Goal: Task Accomplishment & Management: Manage account settings

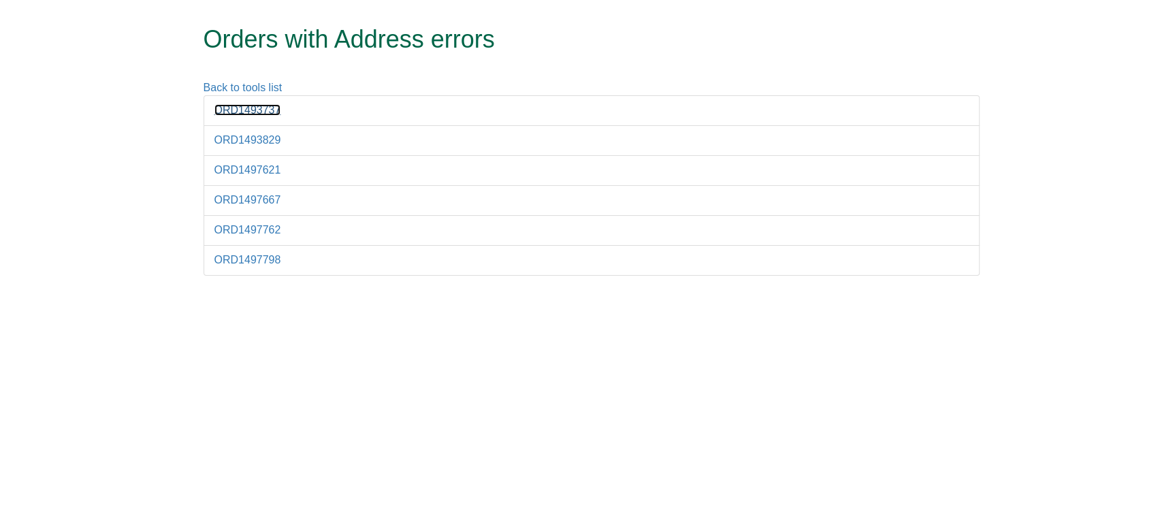
click at [256, 109] on link "ORD1493737" at bounding box center [247, 110] width 67 height 12
click at [261, 142] on link "ORD1493829" at bounding box center [247, 140] width 67 height 12
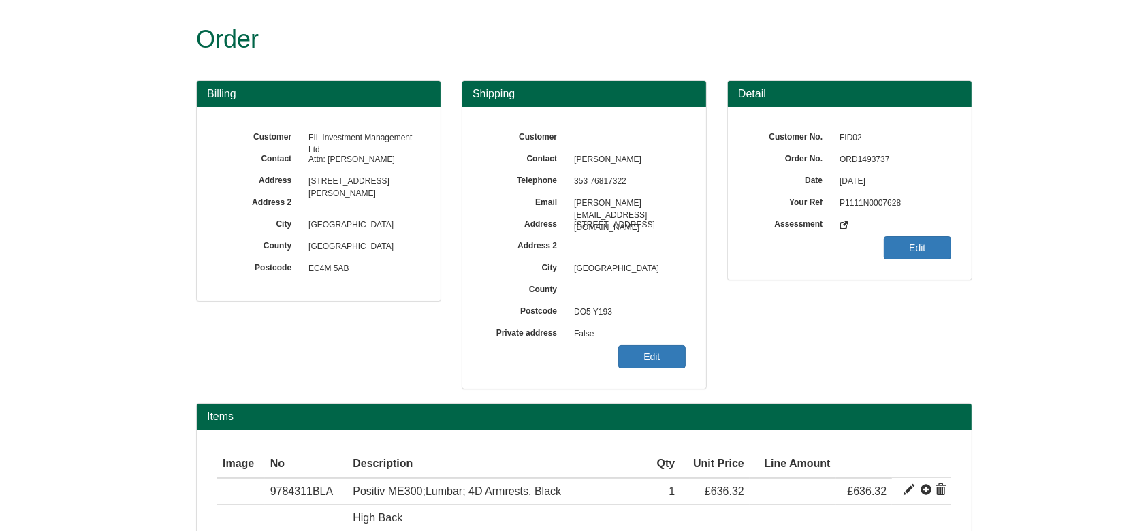
click at [872, 159] on span "ORD1493737" at bounding box center [891, 160] width 118 height 22
copy span "ORD1493737"
click at [853, 157] on span "ORD1493829" at bounding box center [891, 160] width 118 height 22
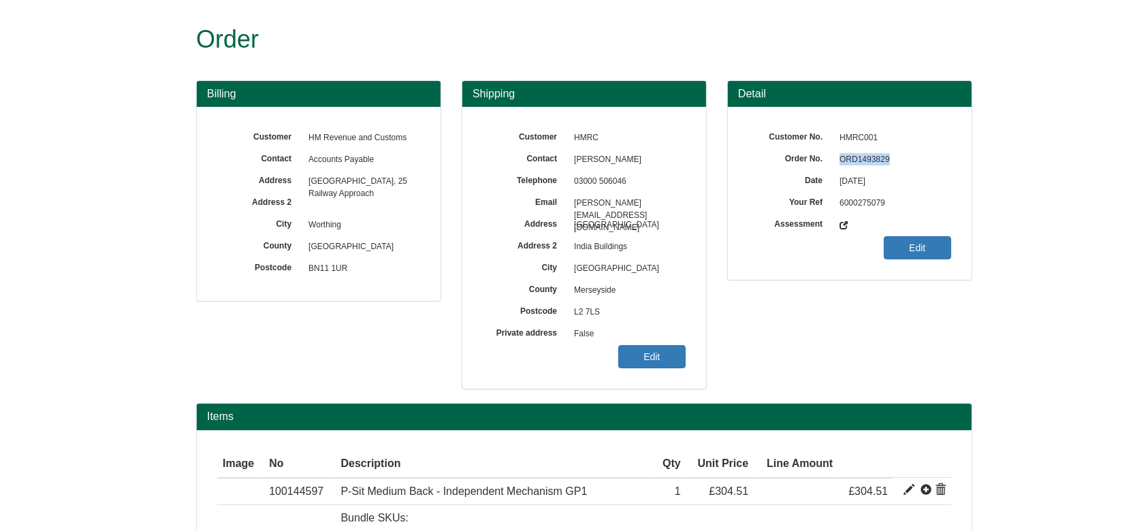
click at [853, 157] on span "ORD1493829" at bounding box center [891, 160] width 118 height 22
copy span "ORD1493829"
click at [660, 357] on link "Edit" at bounding box center [651, 356] width 67 height 23
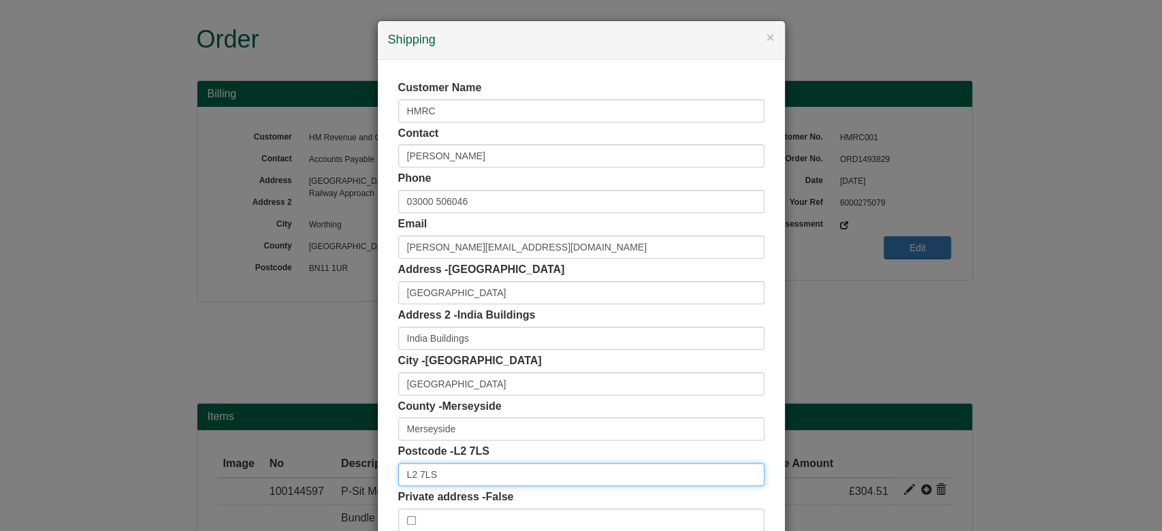
drag, startPoint x: 440, startPoint y: 485, endPoint x: 342, endPoint y: 490, distance: 97.5
click at [342, 490] on div "× Shipping Customer Name HMRC Contact Sarah Shea Phone 03000 506046 Email sarah…" at bounding box center [581, 265] width 1162 height 531
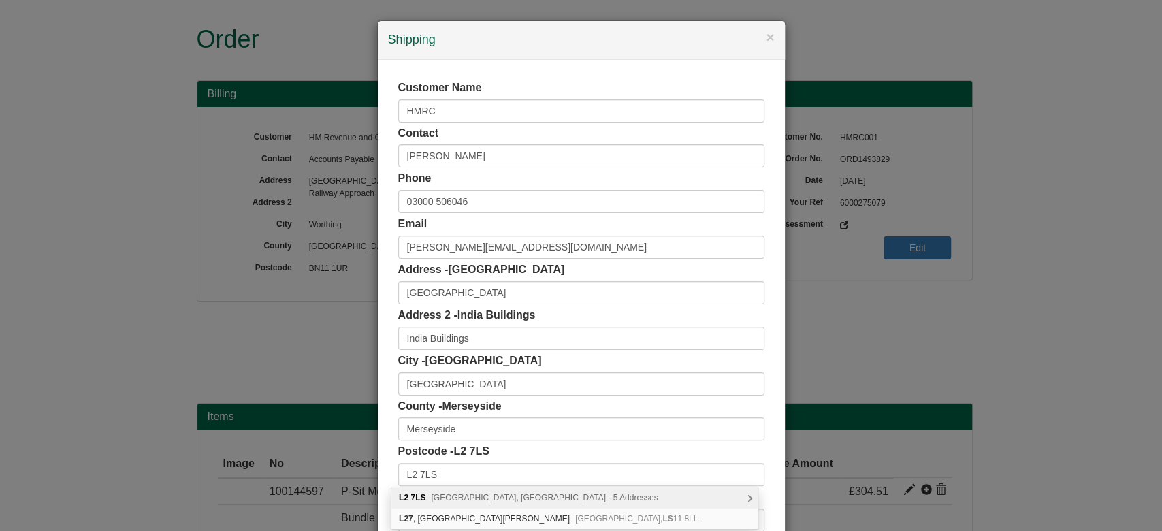
click at [637, 495] on div "L2 7LS Fenwick Street, Liverpool - 5 Addresses" at bounding box center [574, 497] width 366 height 21
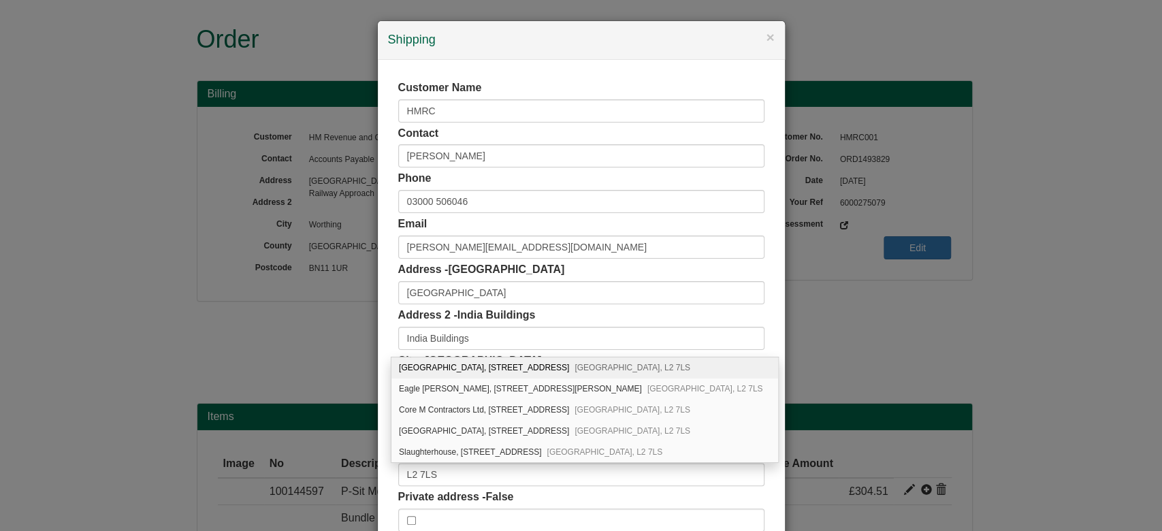
click at [757, 488] on div "Customer Name HMRC Contact Sarah Shea Phone 03000 506046 Email sarah.shea1@hmrc…" at bounding box center [581, 306] width 407 height 492
click at [768, 494] on div "Customer Name HMRC Contact Sarah Shea Phone 03000 506046 Email sarah.shea1@hmrc…" at bounding box center [581, 306] width 407 height 492
drag, startPoint x: 463, startPoint y: 333, endPoint x: 348, endPoint y: 365, distance: 119.9
click at [348, 365] on div "× Shipping Customer Name HMRC Contact Sarah Shea Phone 03000 506046 Email sarah…" at bounding box center [581, 265] width 1162 height 531
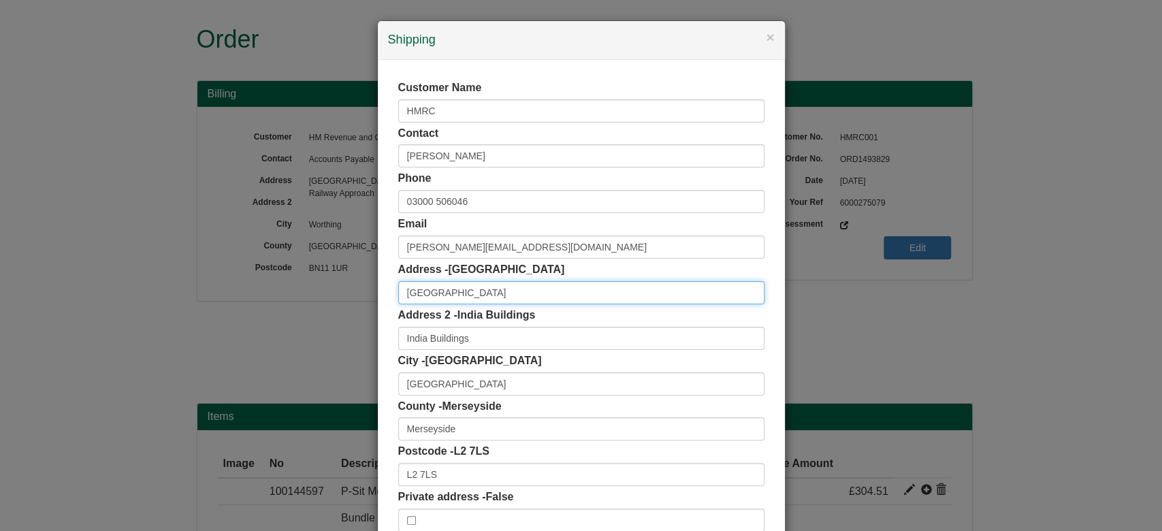
drag, startPoint x: 481, startPoint y: 295, endPoint x: 296, endPoint y: 310, distance: 185.1
click at [296, 310] on div "× Shipping Customer Name HMRC Contact Sarah Shea Phone 03000 506046 Email sarah…" at bounding box center [581, 265] width 1162 height 531
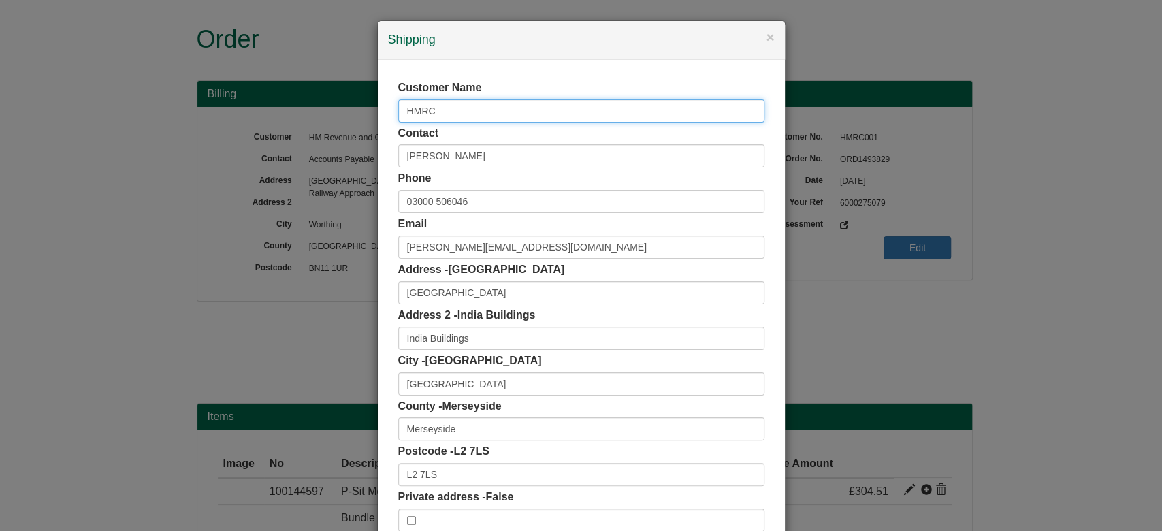
drag, startPoint x: 302, startPoint y: 116, endPoint x: 291, endPoint y: 114, distance: 11.2
click at [291, 114] on div "× Shipping Customer Name HMRC Contact Sarah Shea Phone 03000 506046 Email sarah…" at bounding box center [581, 265] width 1162 height 531
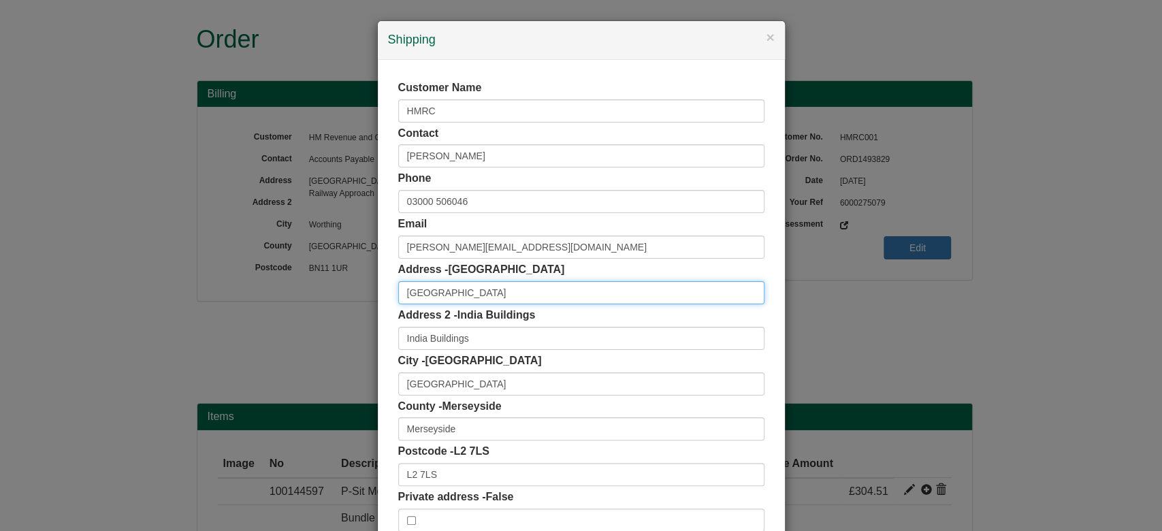
drag, startPoint x: 468, startPoint y: 288, endPoint x: 302, endPoint y: 302, distance: 166.6
click at [302, 302] on div "× Shipping Customer Name HMRC Contact Sarah Shea Phone 03000 506046 Email sarah…" at bounding box center [581, 265] width 1162 height 531
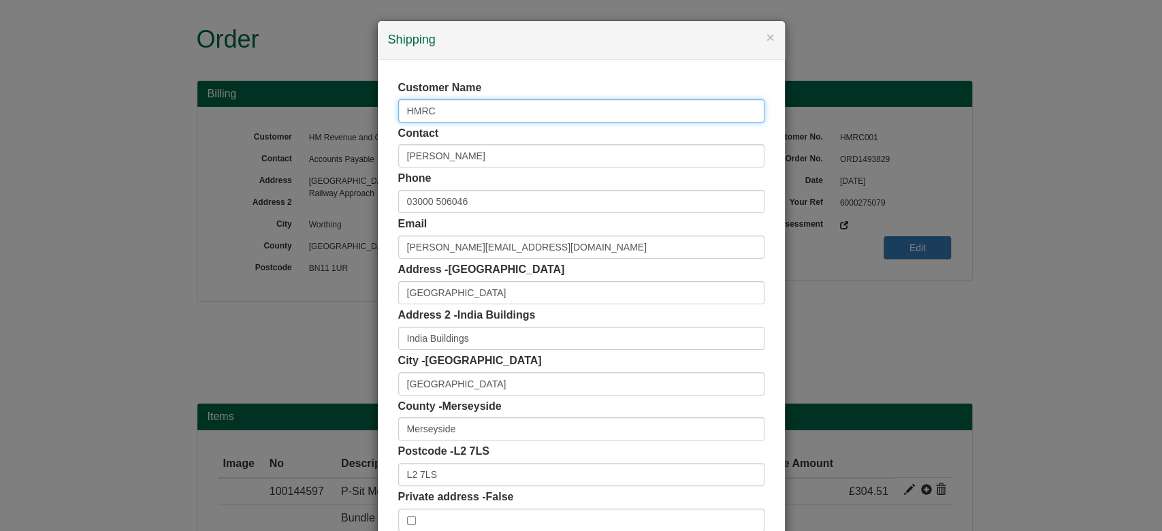
drag, startPoint x: 437, startPoint y: 109, endPoint x: 339, endPoint y: 116, distance: 98.2
click at [339, 116] on div "× Shipping Customer Name HMRC Contact Sarah Shea Phone 03000 506046 Email sarah…" at bounding box center [581, 265] width 1162 height 531
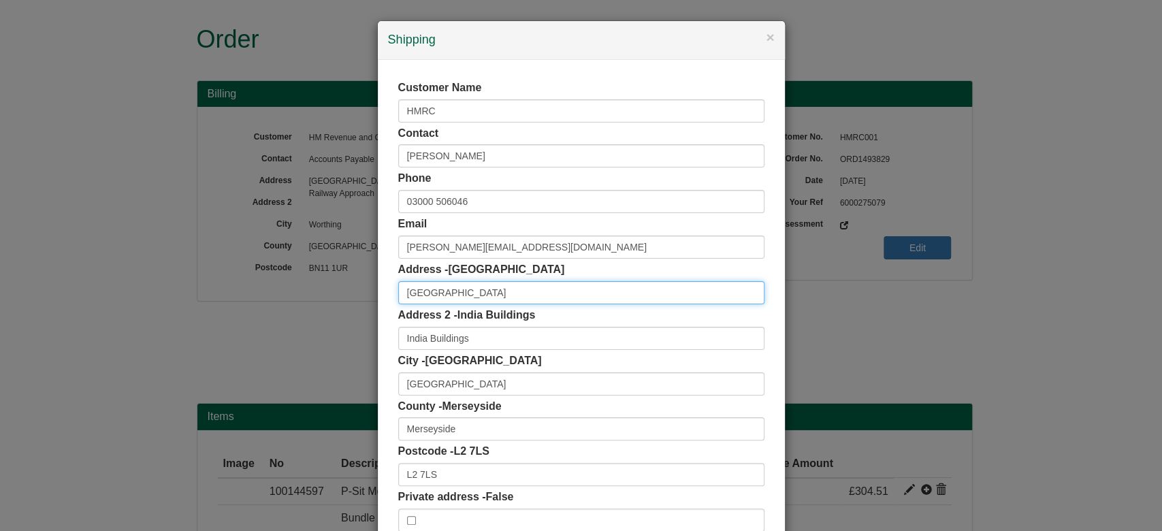
drag, startPoint x: 484, startPoint y: 295, endPoint x: 324, endPoint y: 321, distance: 162.0
click at [324, 321] on div "× Shipping Customer Name HMRC Contact Sarah Shea Phone 03000 506046 Email sarah…" at bounding box center [581, 265] width 1162 height 531
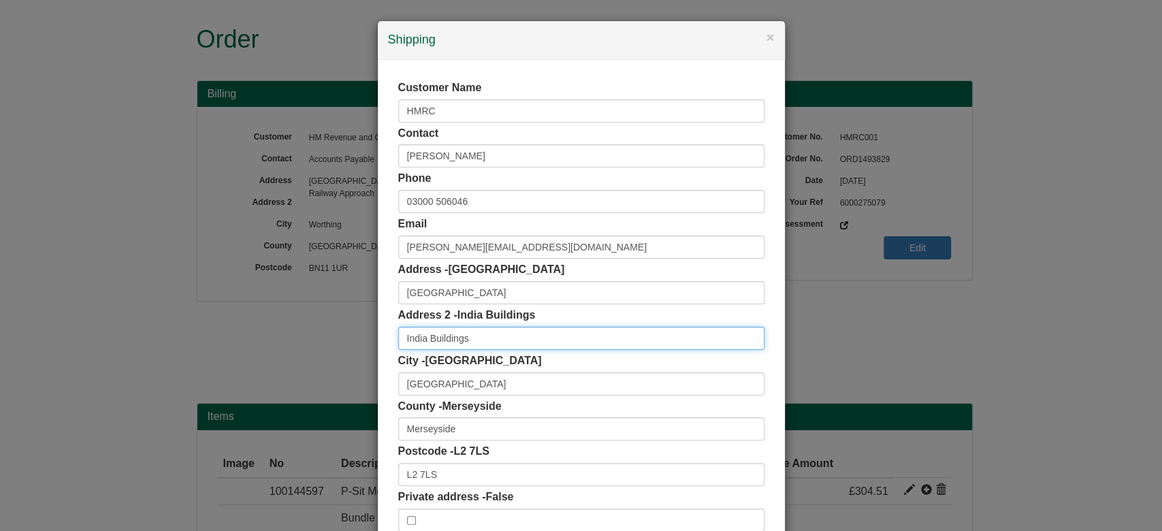
drag, startPoint x: 485, startPoint y: 336, endPoint x: 281, endPoint y: 338, distance: 204.2
click at [281, 338] on div "× Shipping Customer Name HMRC Contact Sarah Shea Phone 03000 506046 Email sarah…" at bounding box center [581, 265] width 1162 height 531
click at [483, 348] on input "India Buildings" at bounding box center [581, 338] width 366 height 23
drag, startPoint x: 474, startPoint y: 338, endPoint x: 343, endPoint y: 357, distance: 132.2
click at [343, 357] on div "× Shipping Customer Name HMRC Contact Sarah Shea Phone 03000 506046 Email sarah…" at bounding box center [581, 265] width 1162 height 531
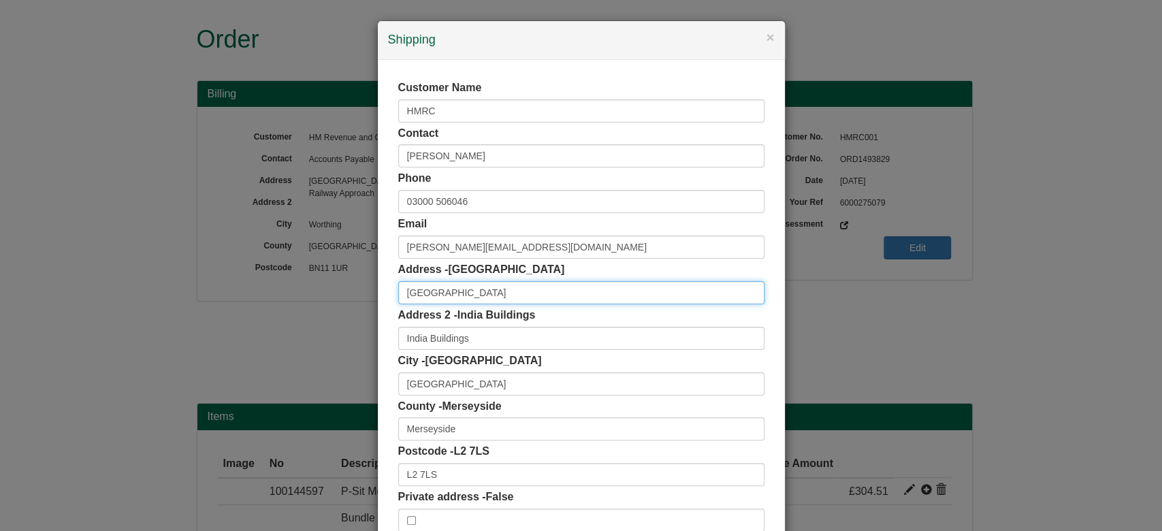
click at [400, 287] on input "Water Street" at bounding box center [581, 292] width 366 height 23
paste input "India Buildings"
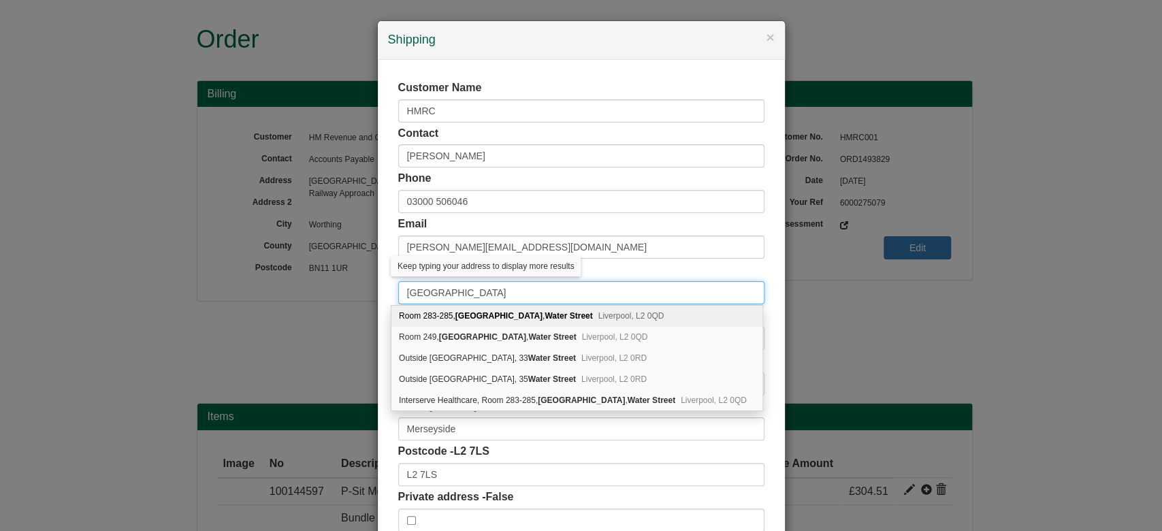
drag, startPoint x: 465, startPoint y: 287, endPoint x: 575, endPoint y: 287, distance: 110.3
click at [575, 287] on input "India Buildings Water Street" at bounding box center [581, 292] width 366 height 23
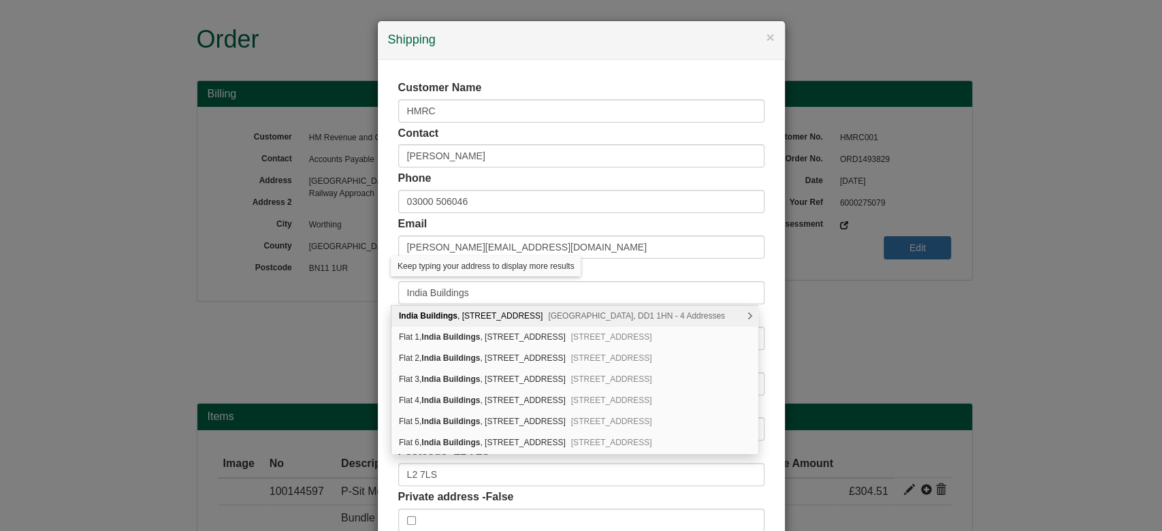
click at [394, 306] on div "India Buildings , 86 Bell Street Dundee, DD1 1HN - 4 Addresses" at bounding box center [574, 316] width 366 height 21
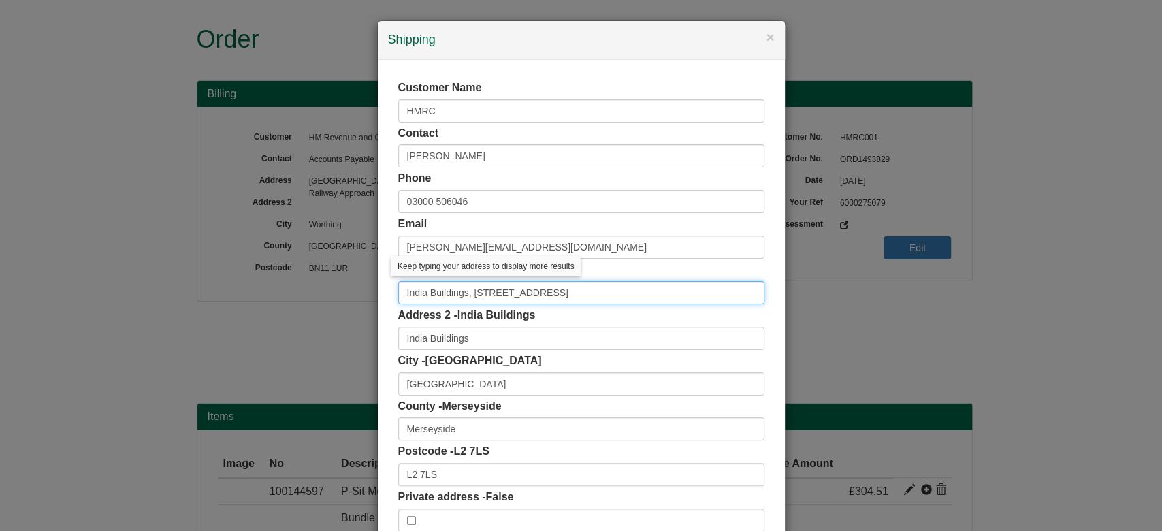
drag, startPoint x: 542, startPoint y: 294, endPoint x: 469, endPoint y: 299, distance: 73.0
click at [469, 299] on input "India Buildings, 86 Bell Street" at bounding box center [581, 292] width 366 height 23
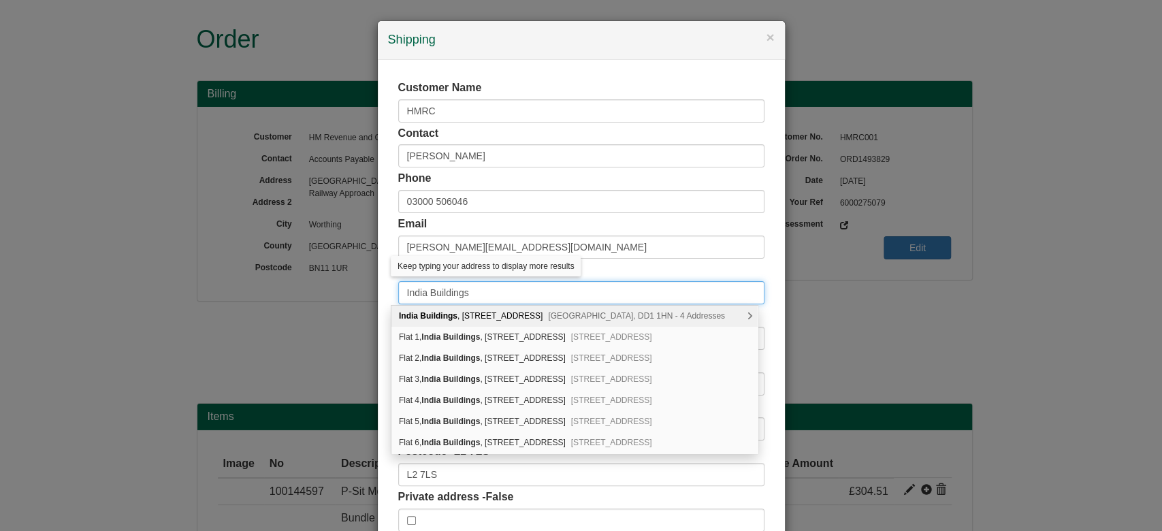
type input "India Buildings"
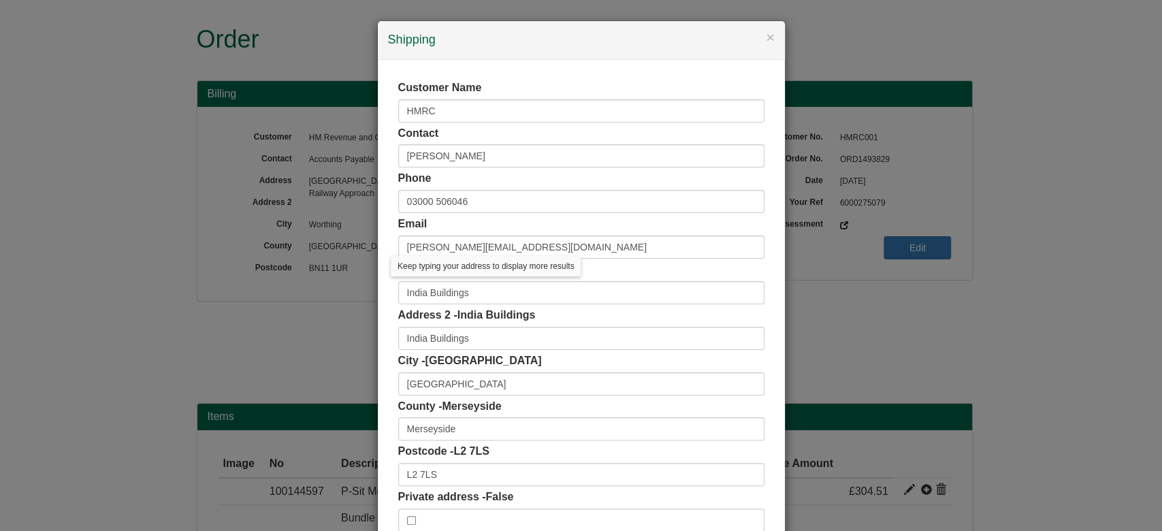
click at [378, 286] on div "Customer Name HMRC Contact Sarah Shea Phone 03000 506046 Email sarah.shea1@hmrc…" at bounding box center [581, 306] width 407 height 492
click at [466, 327] on input "India Buildings" at bounding box center [581, 338] width 366 height 23
drag, startPoint x: 477, startPoint y: 340, endPoint x: 268, endPoint y: 346, distance: 209.0
click at [268, 346] on div "× Shipping Customer Name HMRC Contact Sarah Shea Phone 03000 506046 Email sarah…" at bounding box center [581, 265] width 1162 height 531
paste input "Water Street"
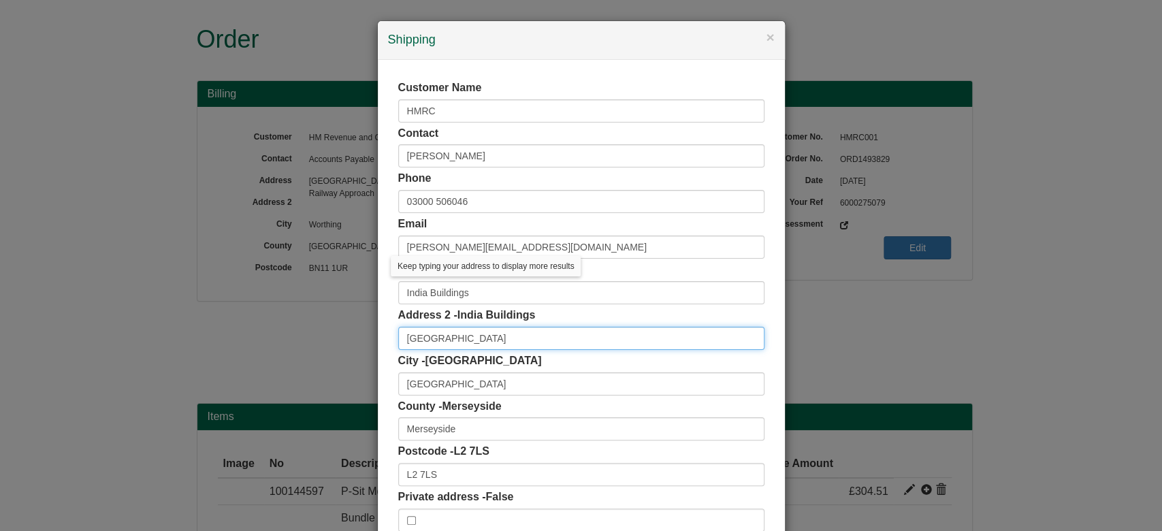
type input "Water Street"
click at [302, 344] on div "× Shipping Customer Name HMRC Contact Sarah Shea Phone 03000 506046 Email sarah…" at bounding box center [581, 265] width 1162 height 531
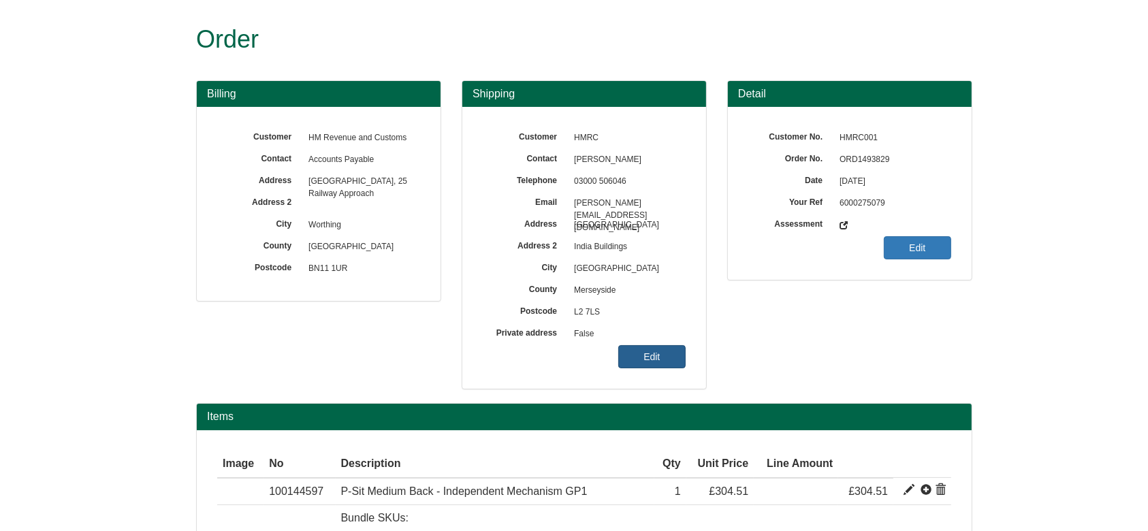
click at [651, 346] on link "Edit" at bounding box center [651, 356] width 67 height 23
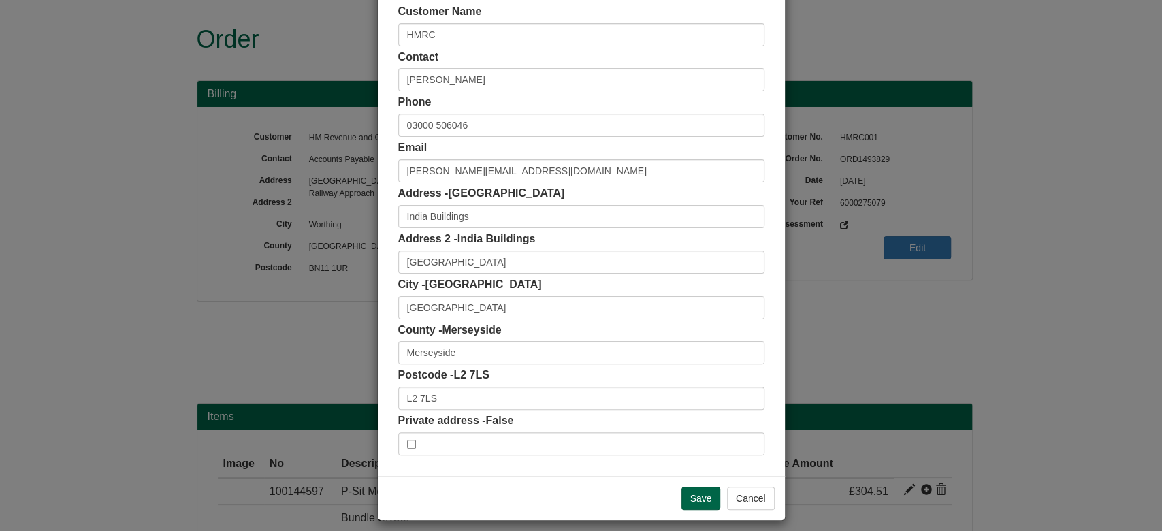
scroll to position [84, 0]
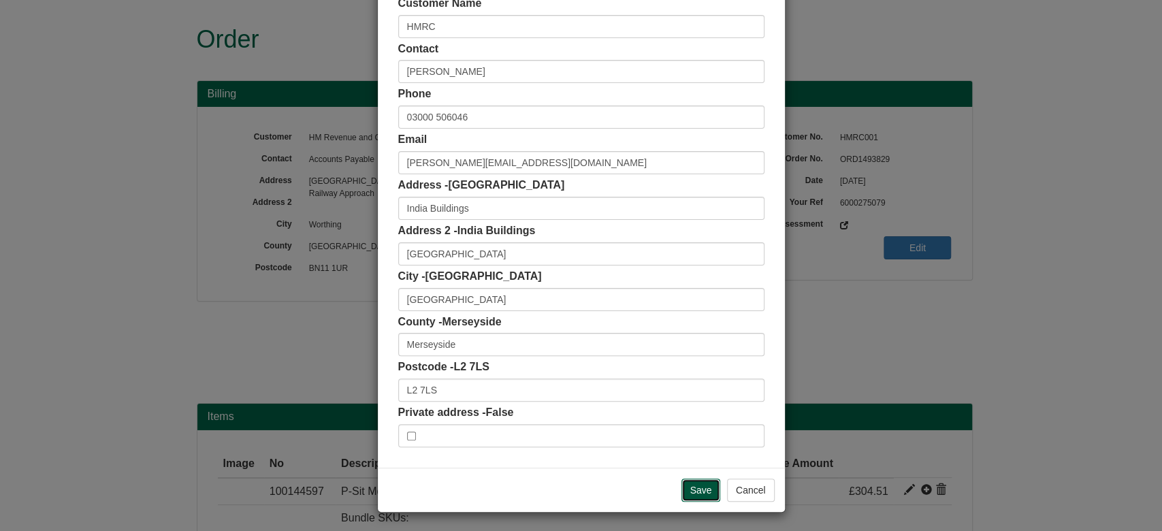
click at [696, 495] on input "Save" at bounding box center [700, 489] width 39 height 23
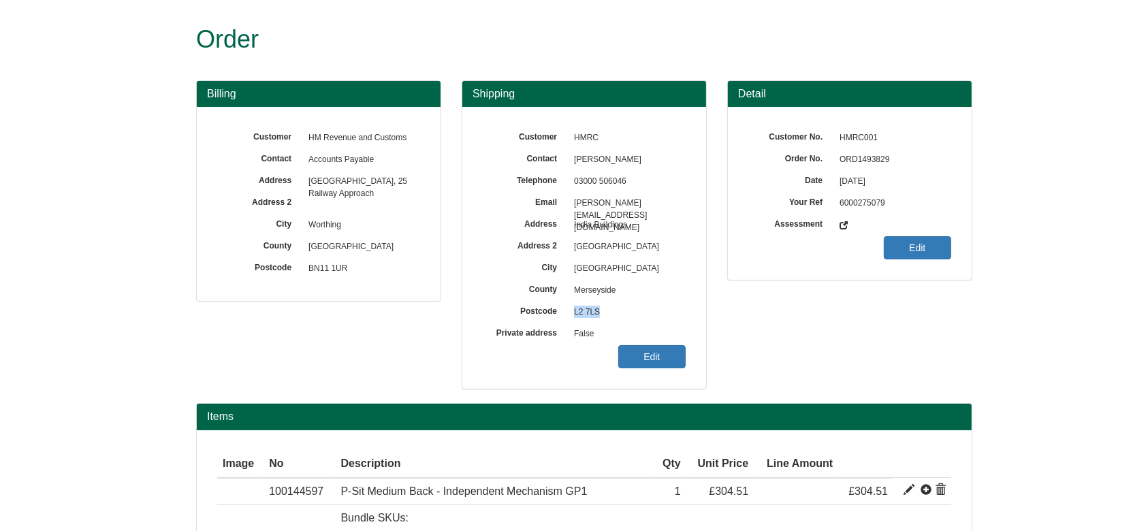
drag, startPoint x: 568, startPoint y: 310, endPoint x: 615, endPoint y: 310, distance: 46.3
click at [615, 310] on span "L2 7LS" at bounding box center [626, 313] width 118 height 22
copy span "L2 7LS"
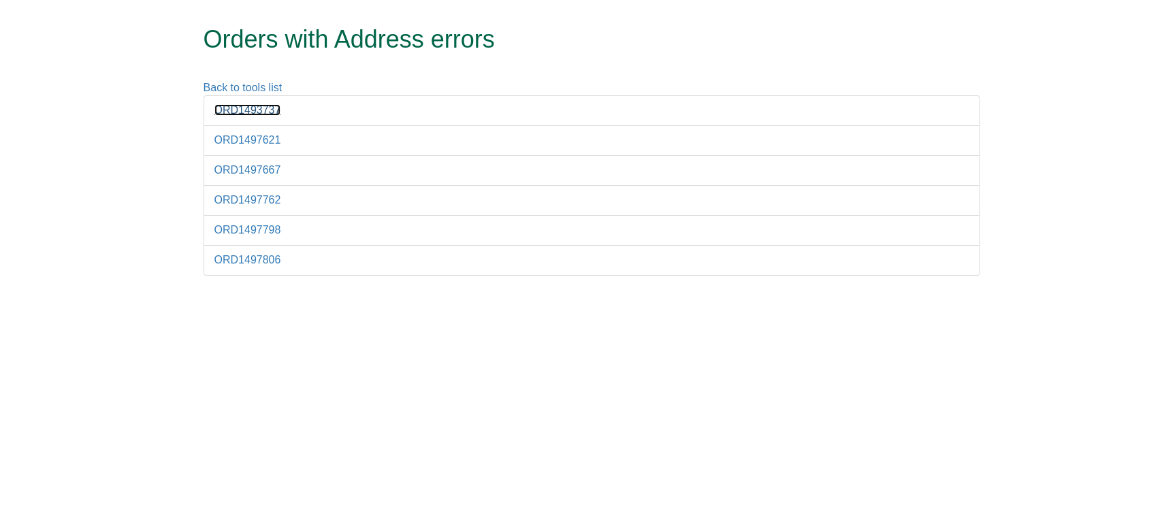
click at [274, 112] on link "ORD1493737" at bounding box center [247, 110] width 67 height 12
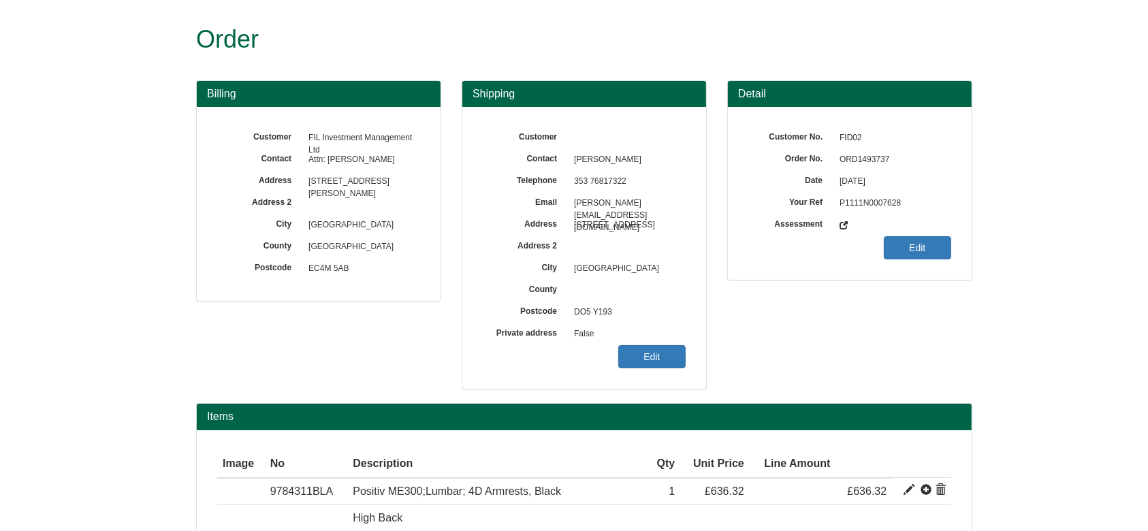
click at [862, 149] on span "ORD1493737" at bounding box center [891, 160] width 118 height 22
copy span "ORD1493737"
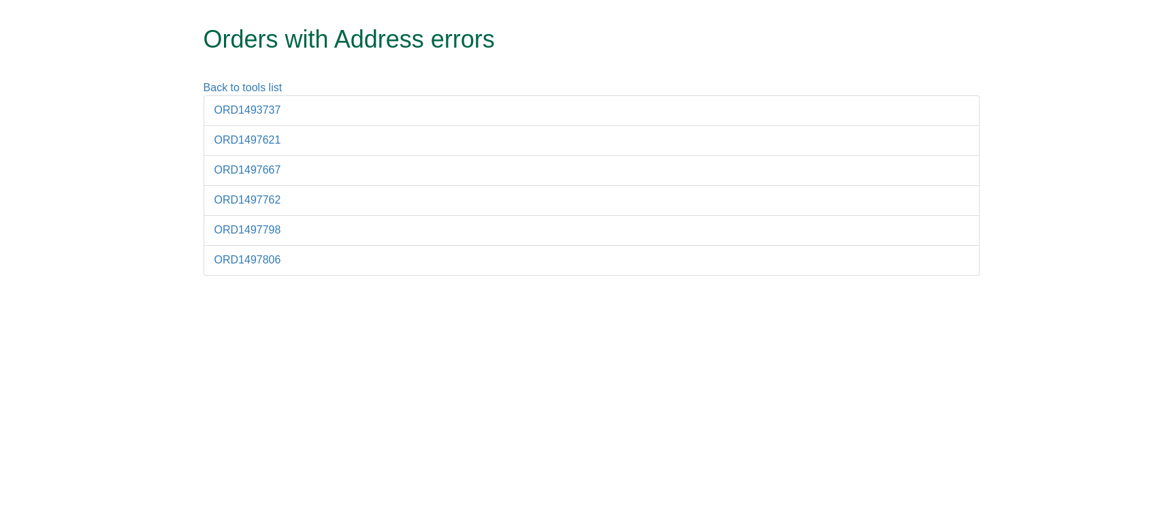
click at [231, 99] on li "ORD1493737" at bounding box center [592, 110] width 776 height 31
